Goal: Information Seeking & Learning: Understand process/instructions

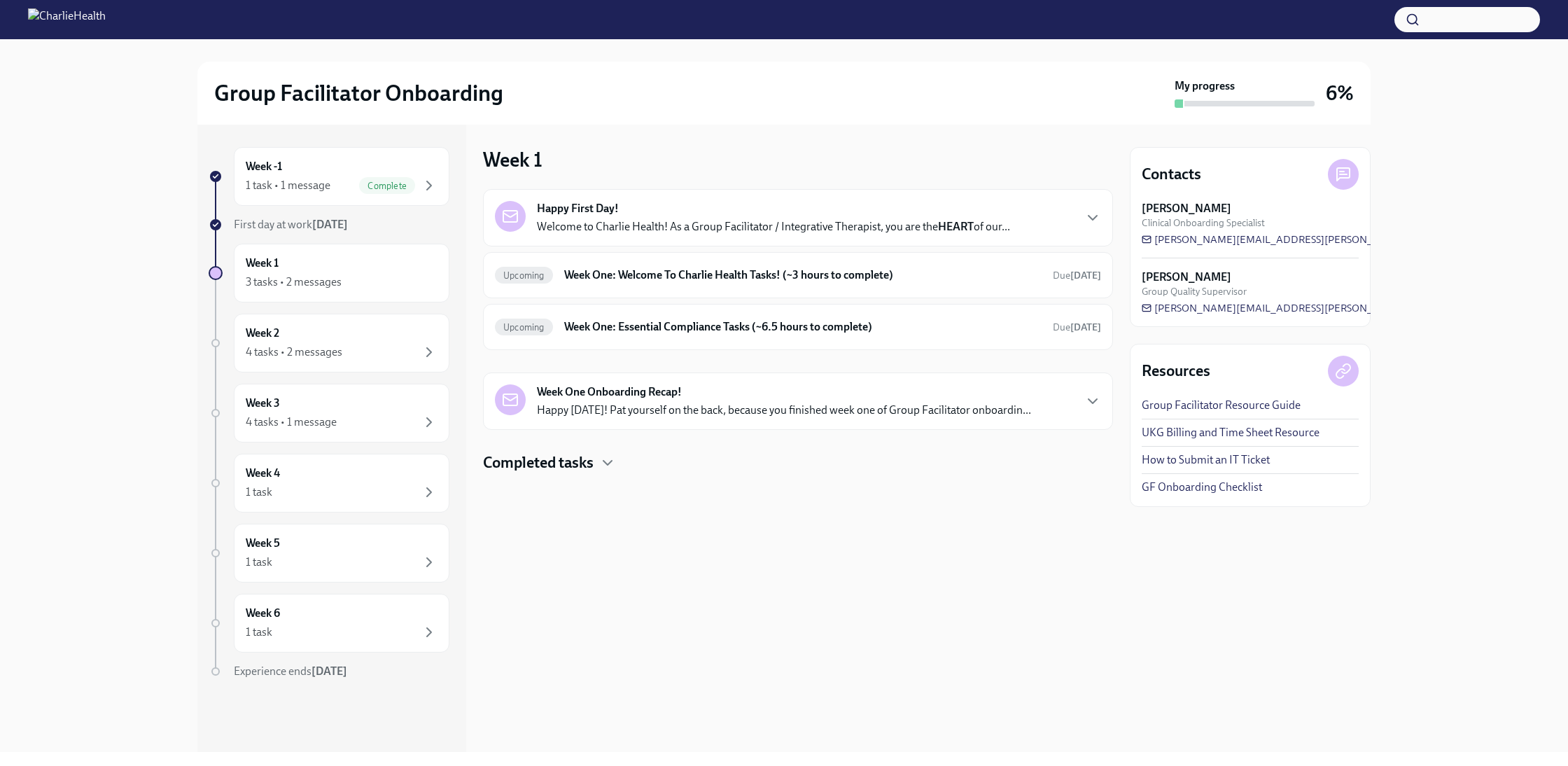
click at [1272, 188] on div "Contacts" at bounding box center [1250, 175] width 217 height 31
click at [1345, 178] on icon at bounding box center [1343, 175] width 13 height 13
click at [689, 213] on div "Happy First Day! Welcome to Charlie Health! As a Group Facilitator / Integrativ…" at bounding box center [773, 217] width 473 height 33
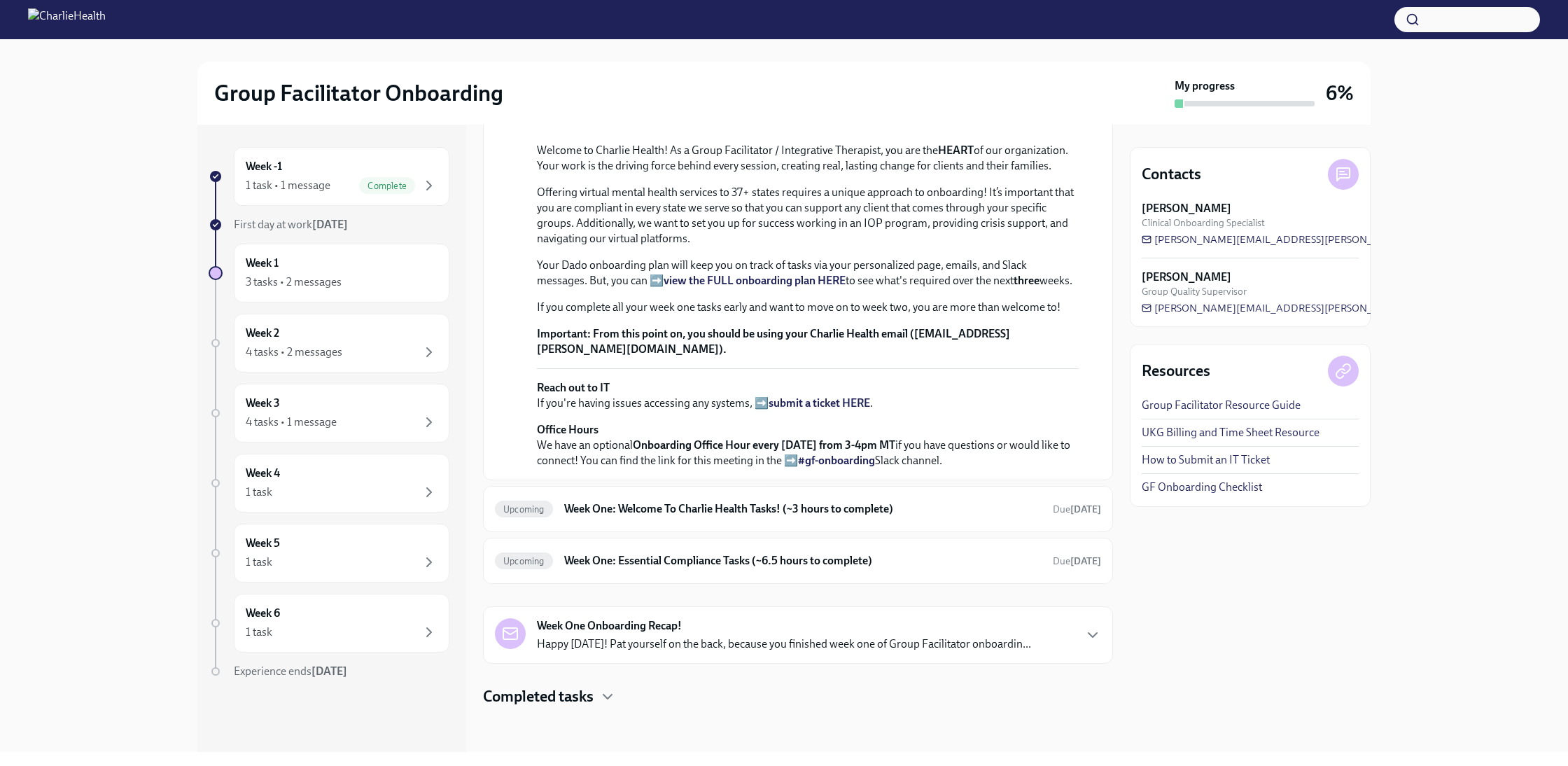
scroll to position [358, 0]
click at [709, 505] on h6 "Week One: Welcome To Charlie Health Tasks! (~3 hours to complete)" at bounding box center [803, 509] width 477 height 15
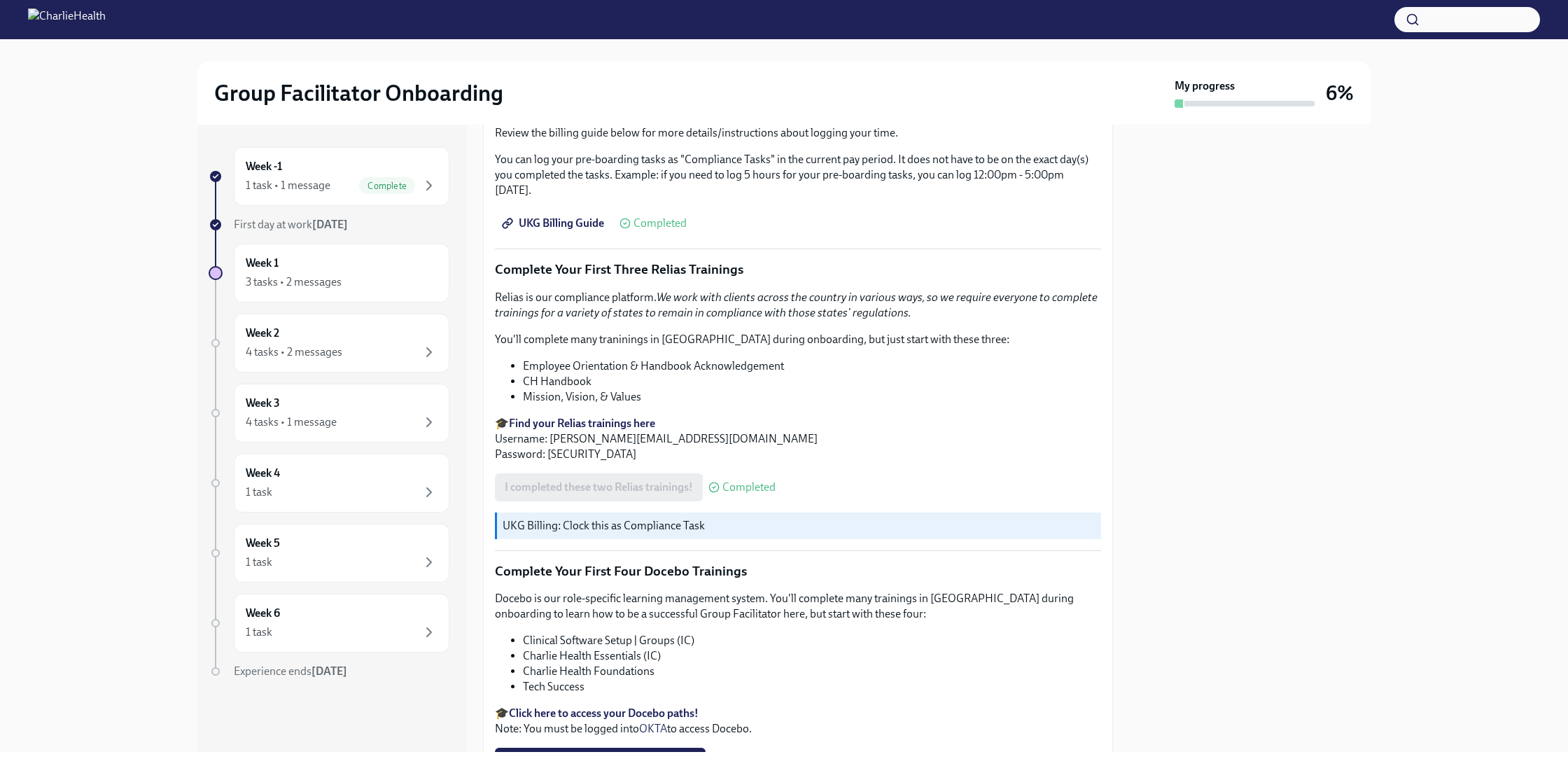
scroll to position [1710, 0]
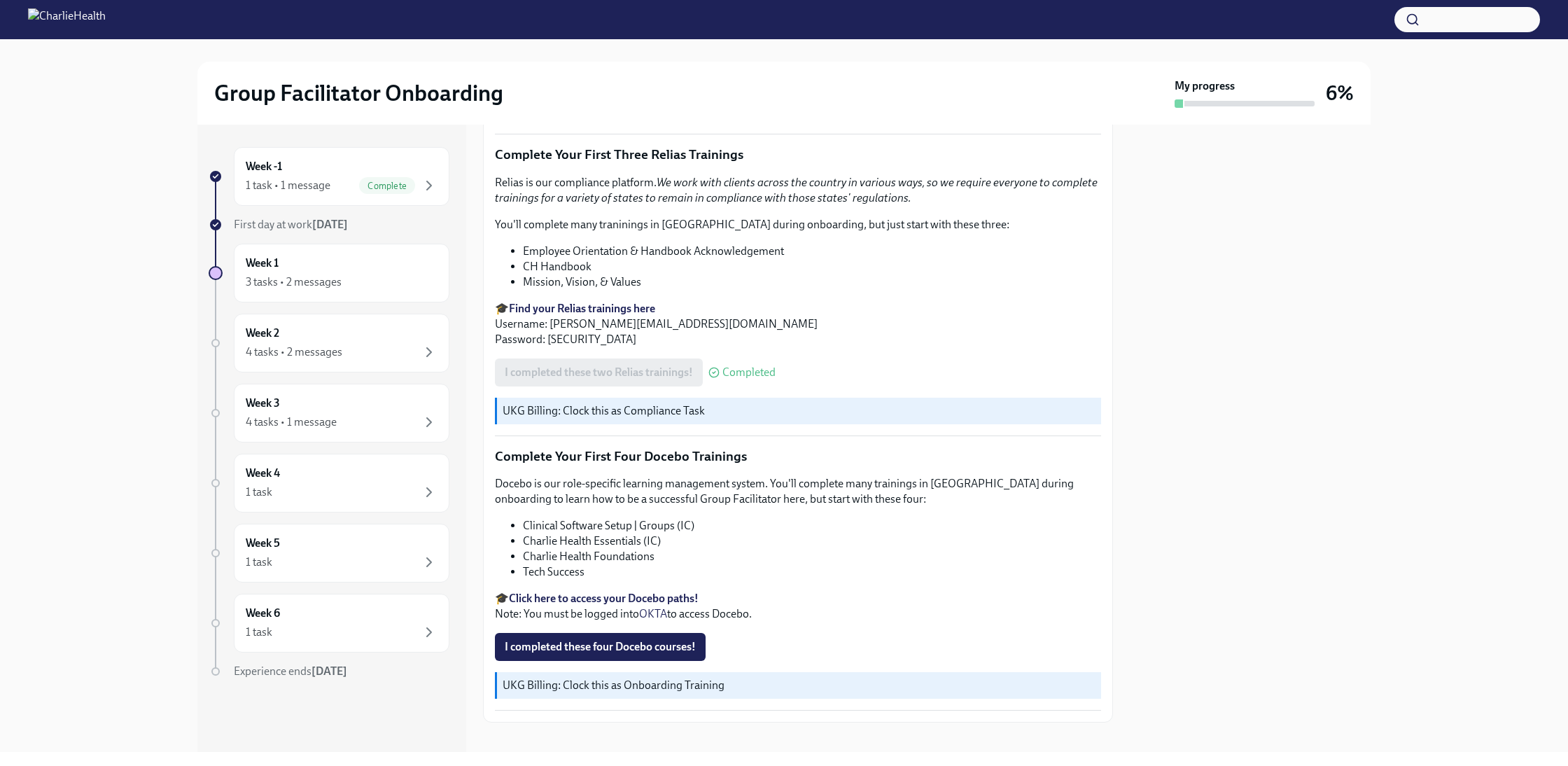
click at [590, 591] on strong "Click here to access your Docebo paths!" at bounding box center [604, 598] width 190 height 13
